Goal: Navigation & Orientation: Understand site structure

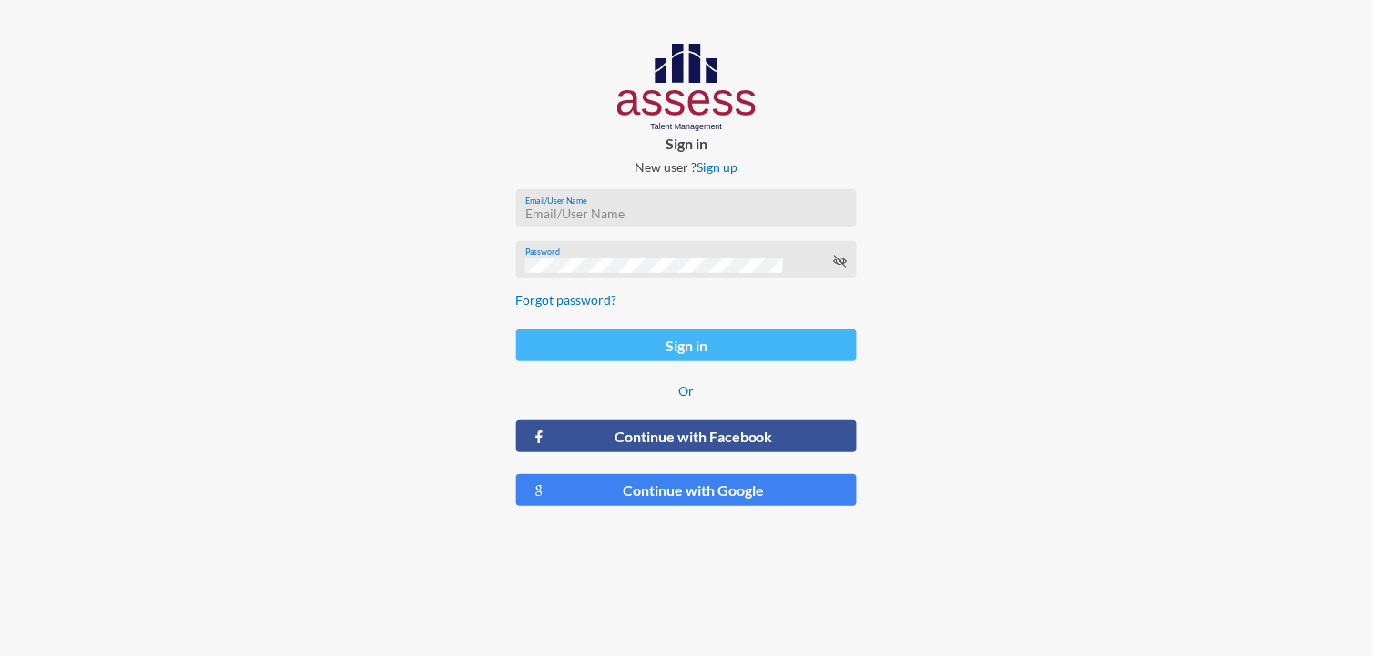
type input "MoaazHany-RME"
click at [714, 347] on button "Sign in" at bounding box center [686, 346] width 341 height 32
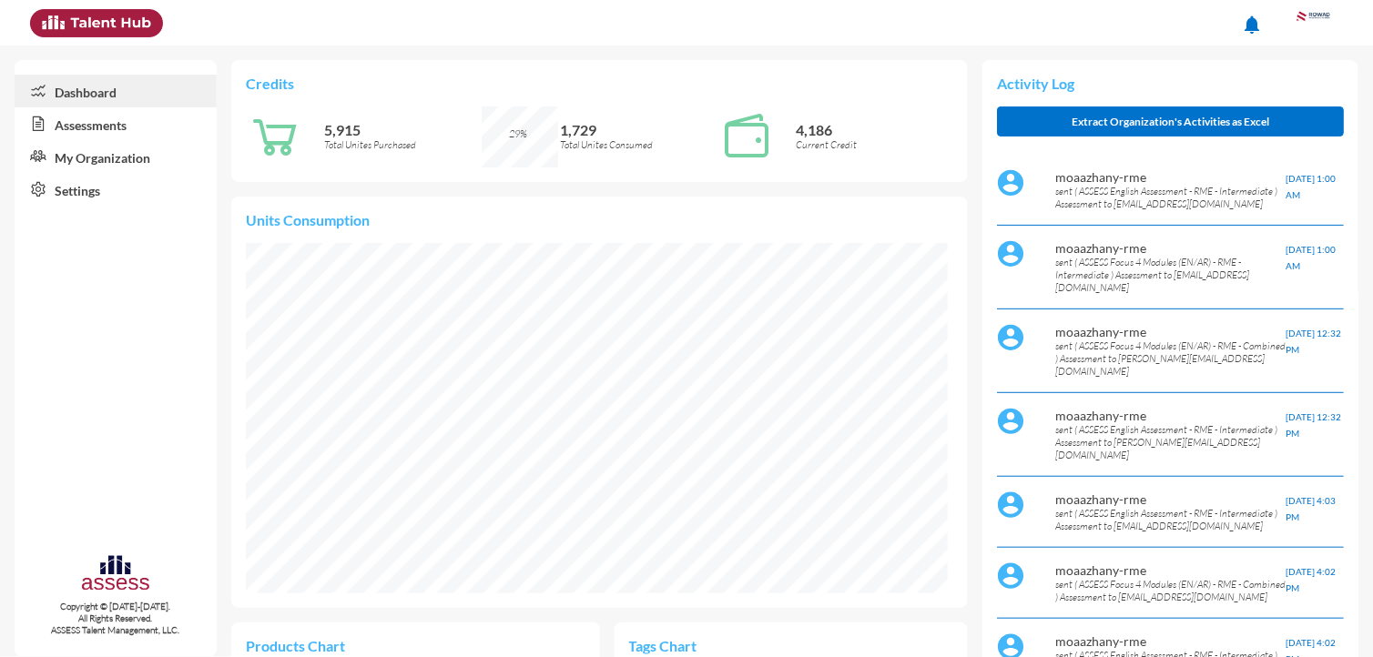
click at [106, 119] on link "Assessments" at bounding box center [116, 123] width 202 height 33
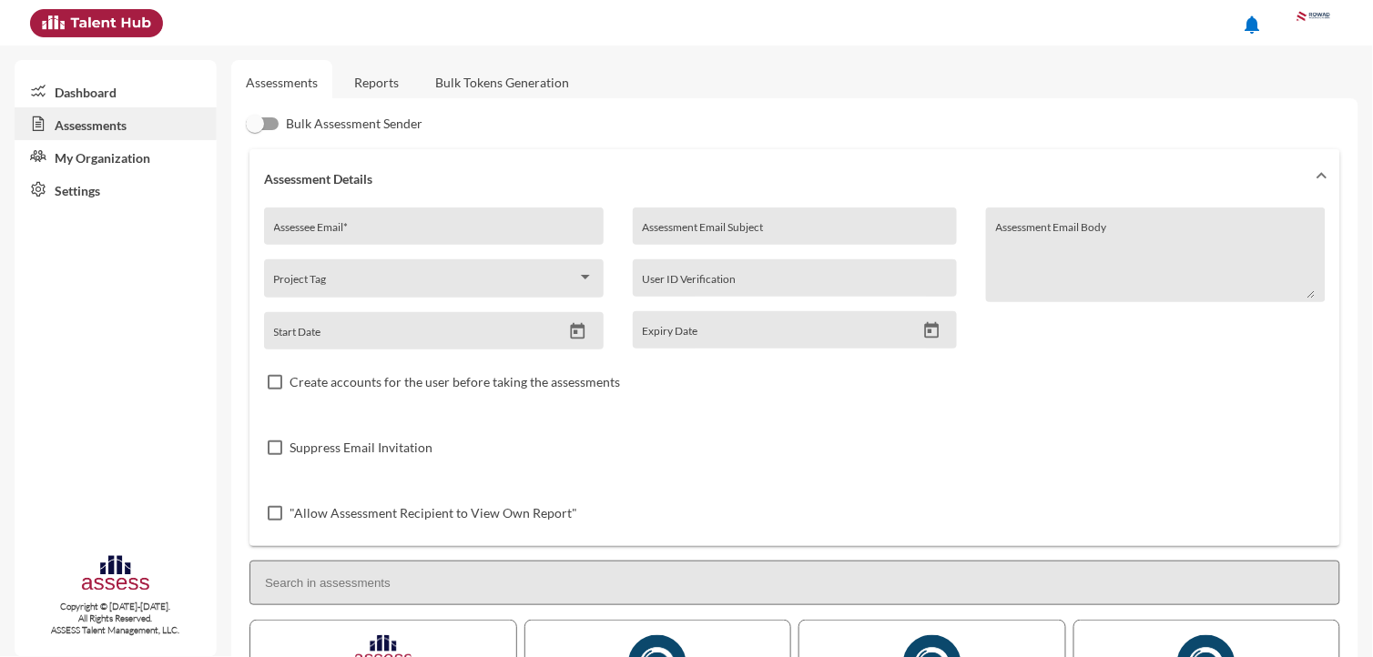
click at [86, 93] on link "Dashboard" at bounding box center [116, 91] width 202 height 33
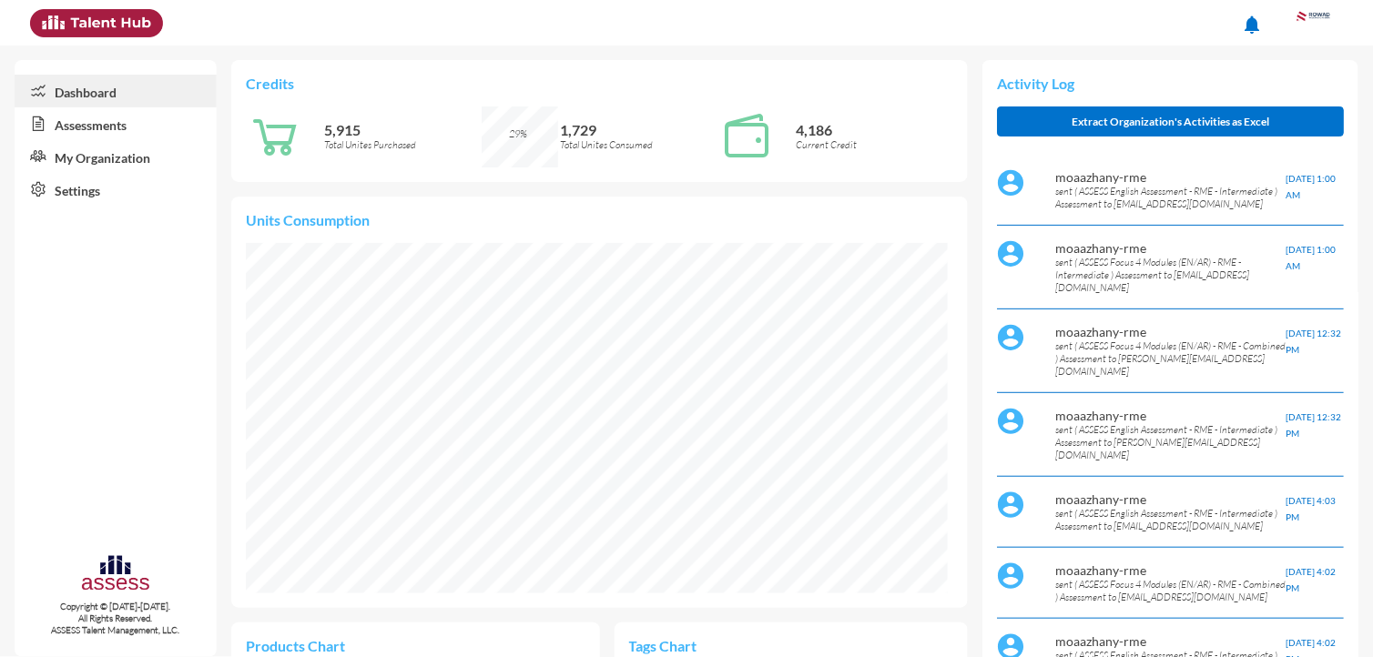
scroll to position [43, 44]
click at [93, 119] on link "Assessments" at bounding box center [116, 123] width 202 height 33
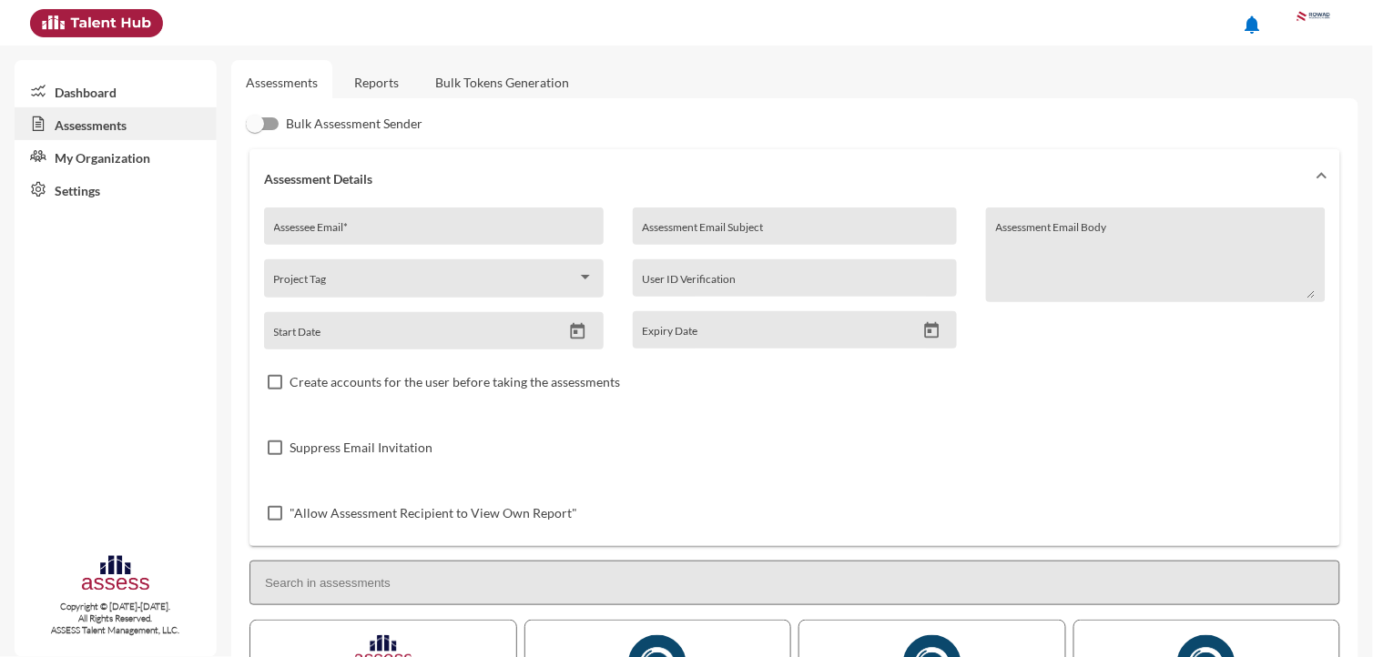
click at [101, 157] on link "My Organization" at bounding box center [116, 156] width 202 height 33
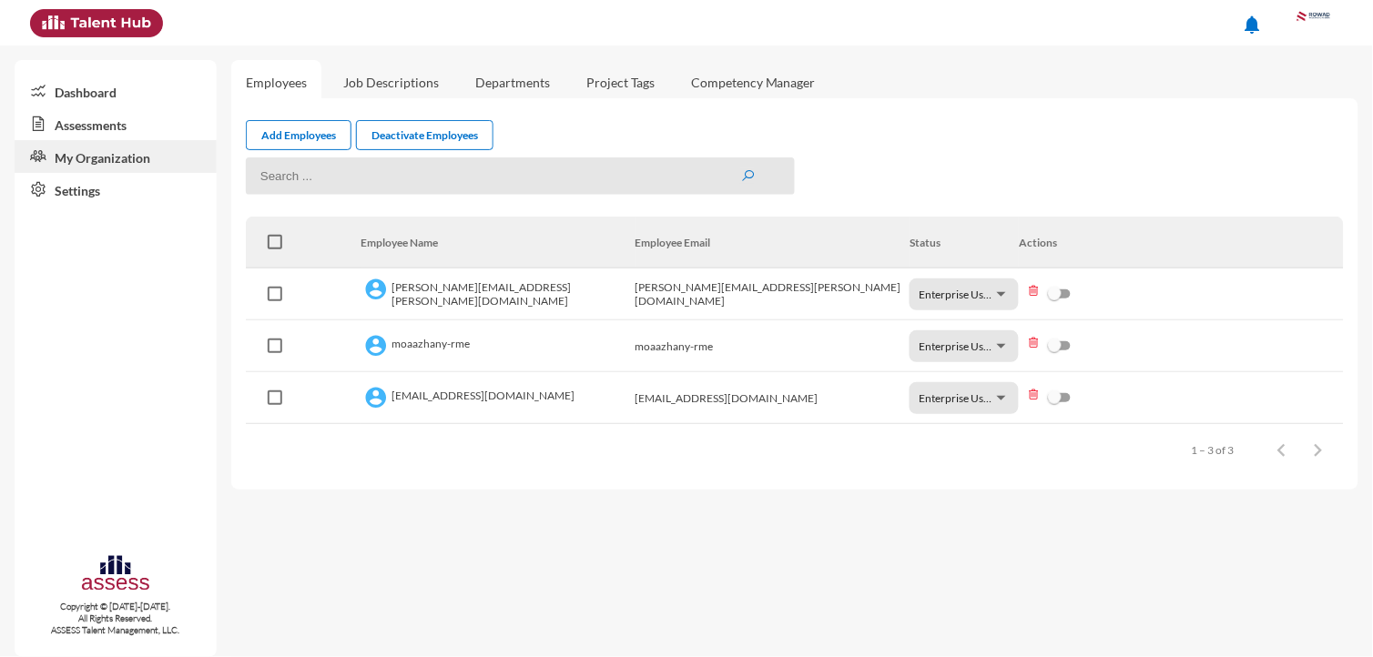
click at [117, 96] on link "Dashboard" at bounding box center [116, 91] width 202 height 33
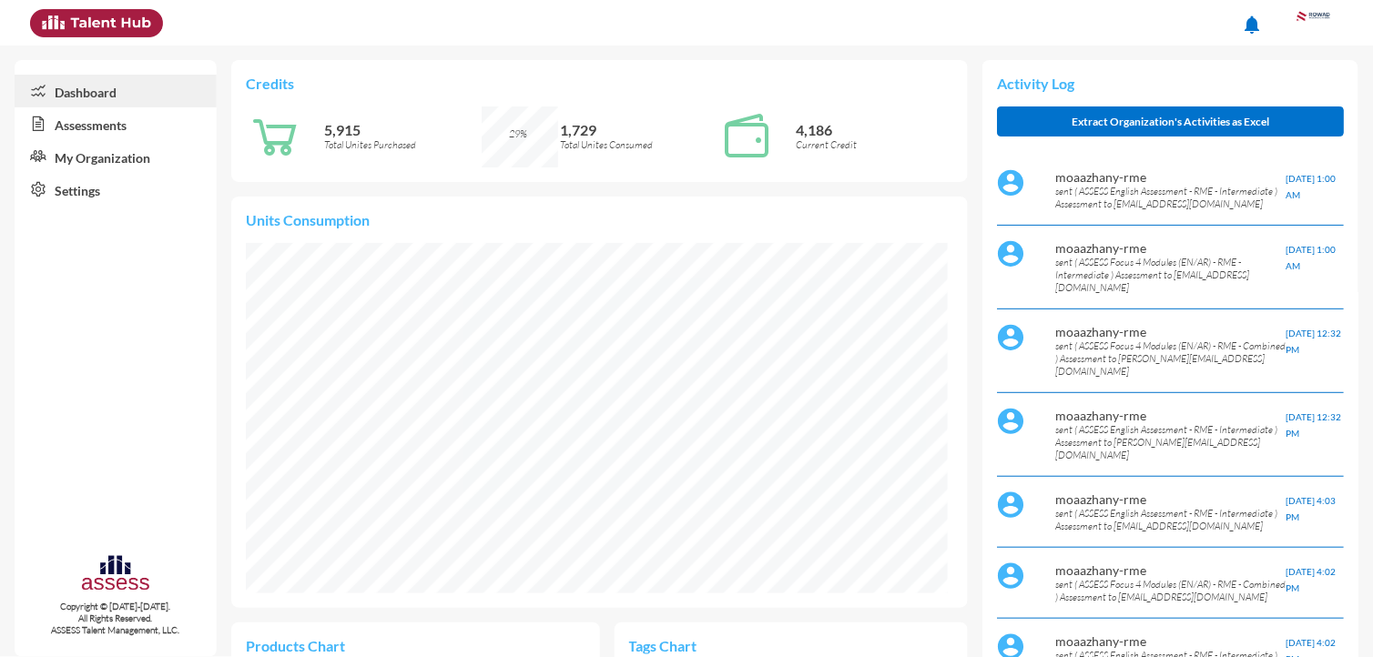
scroll to position [350, 702]
click at [119, 122] on link "Assessments" at bounding box center [116, 123] width 202 height 33
